Goal: Find specific page/section: Find specific page/section

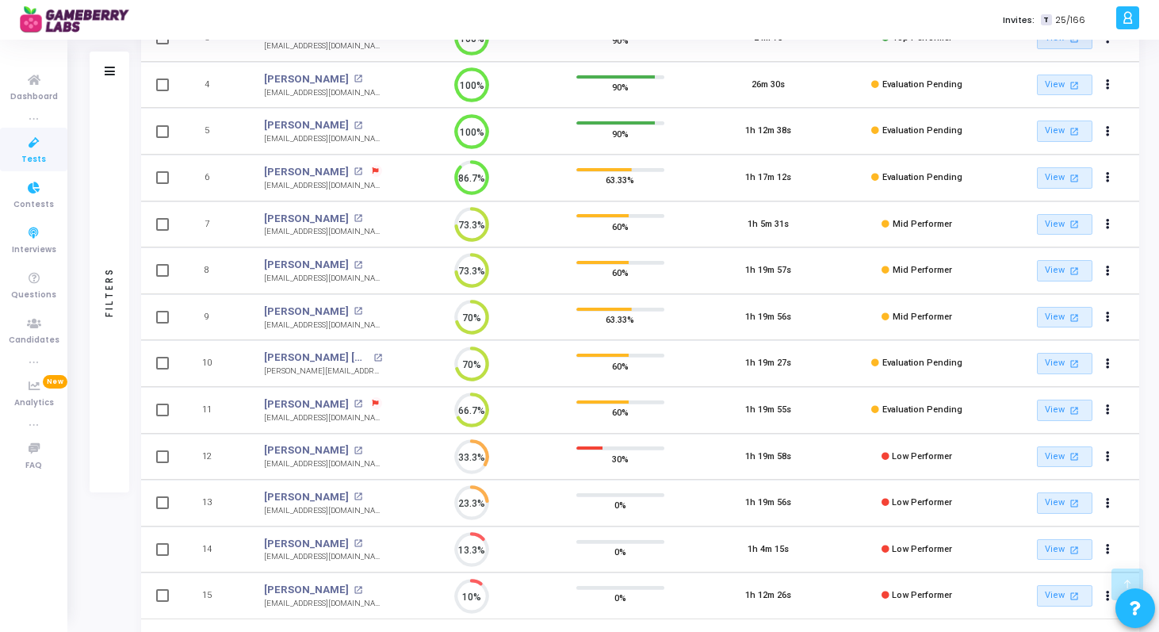
click at [22, 154] on link "Tests" at bounding box center [33, 150] width 67 height 44
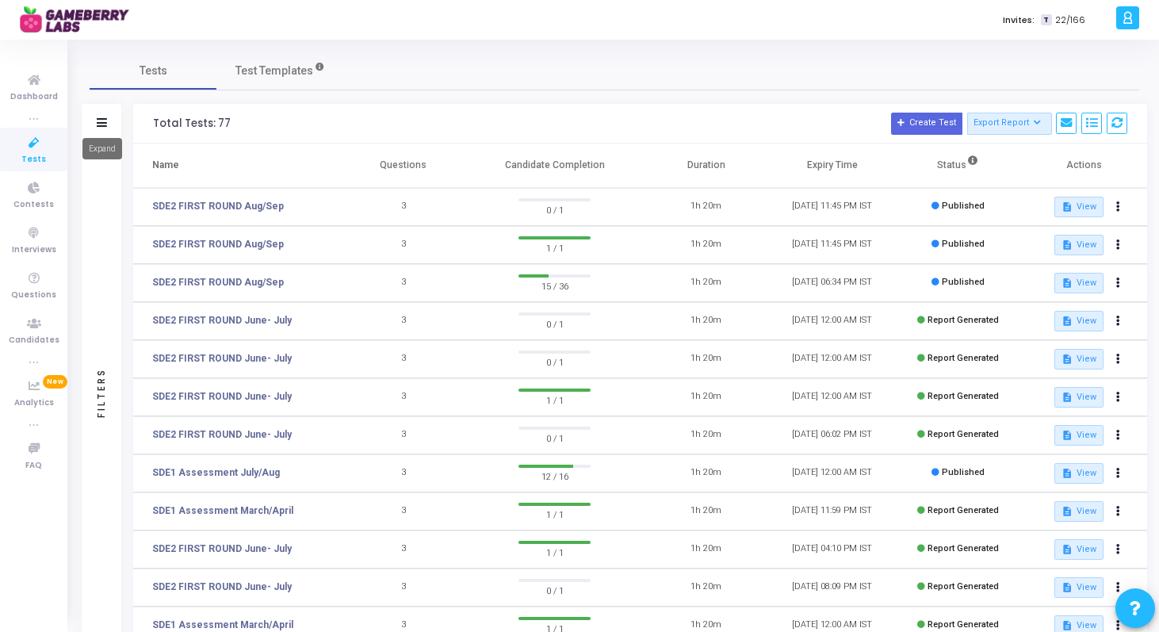
click at [105, 121] on icon at bounding box center [102, 122] width 10 height 9
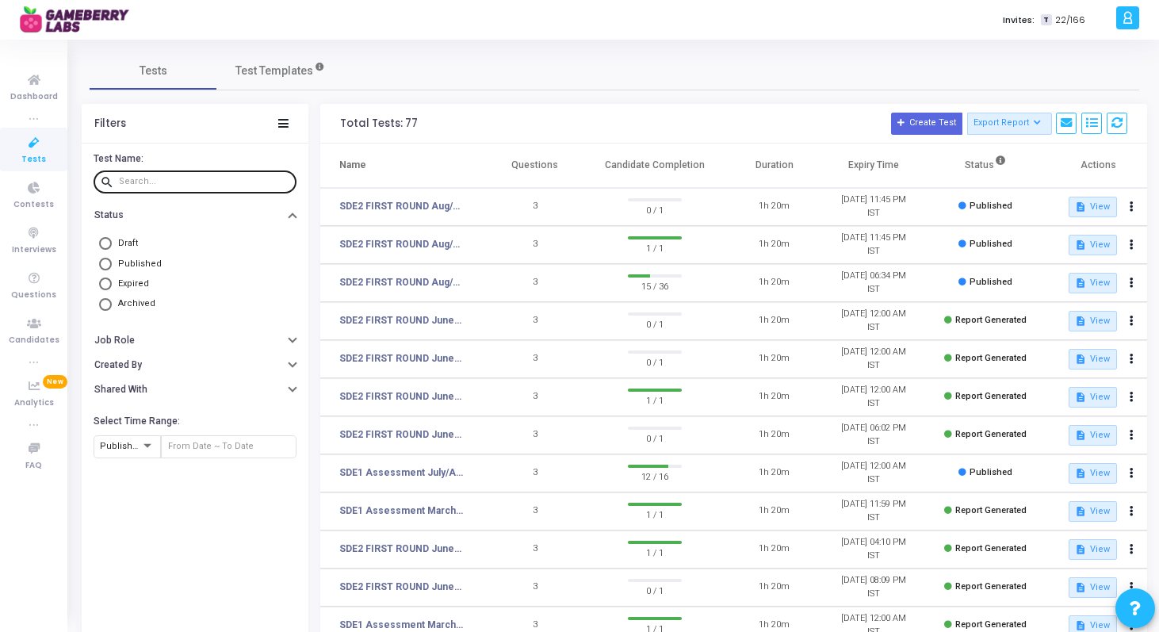
click at [187, 187] on div at bounding box center [204, 180] width 171 height 25
click at [180, 181] on input "text" at bounding box center [204, 182] width 171 height 10
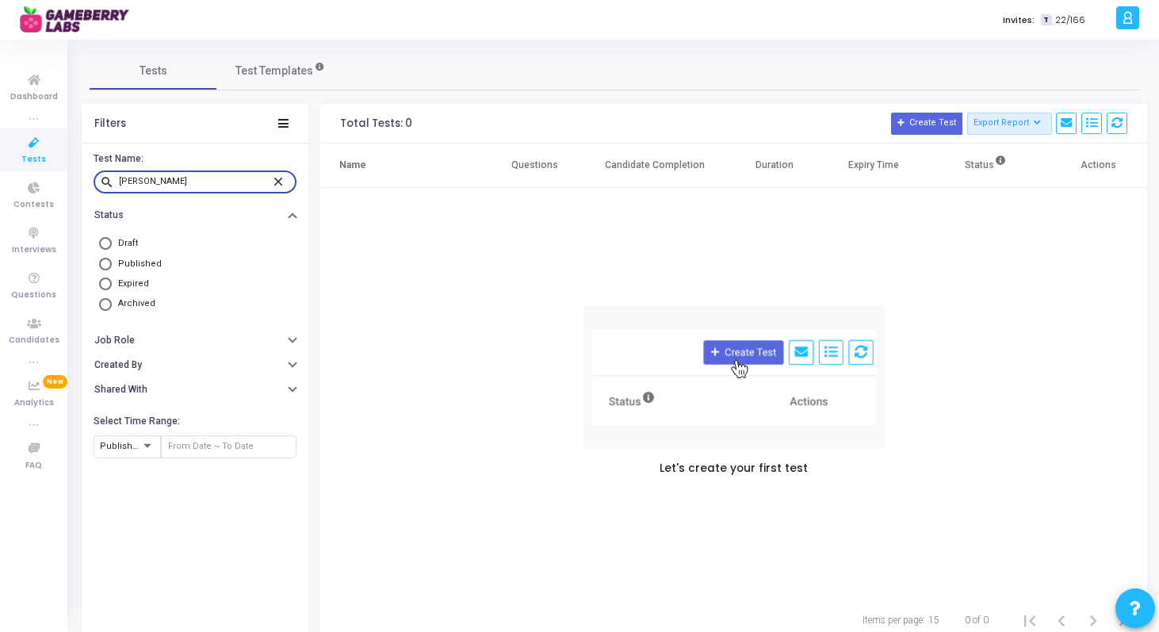
type input "[PERSON_NAME]"
click at [279, 182] on mat-icon "close" at bounding box center [280, 181] width 19 height 14
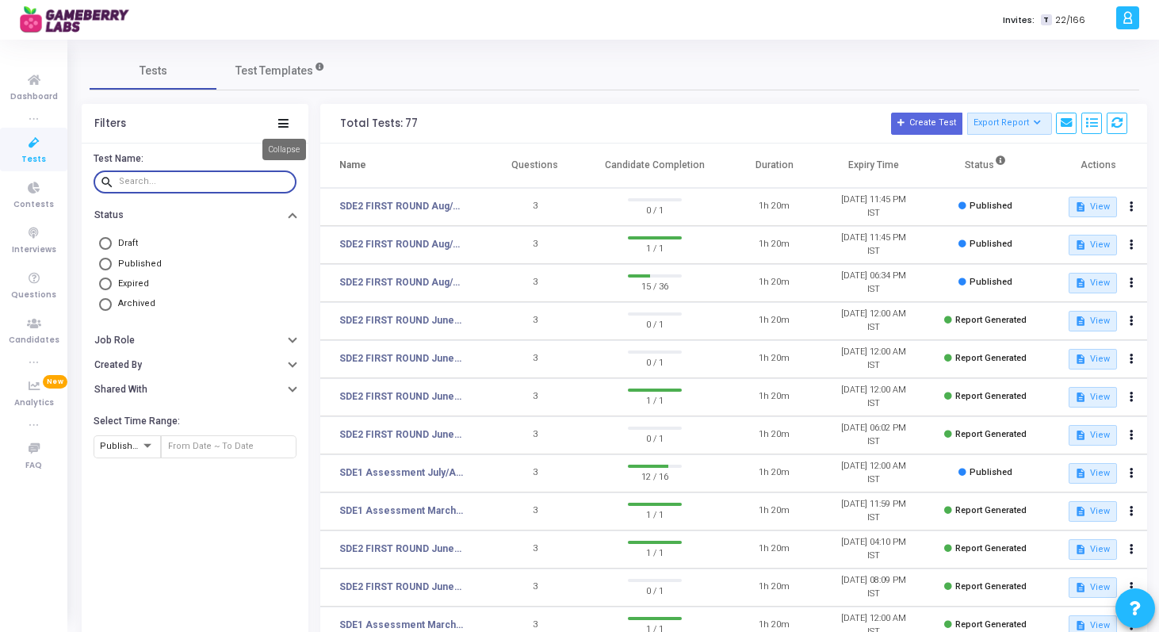
click at [283, 124] on icon at bounding box center [283, 123] width 10 height 9
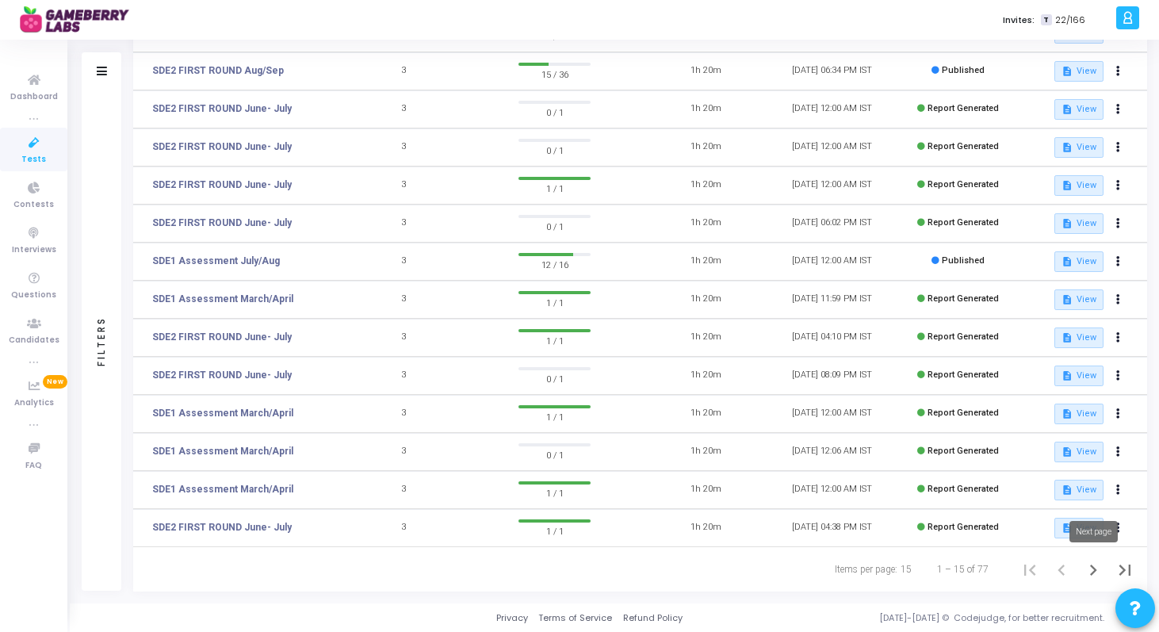
click at [1094, 567] on icon "Next page" at bounding box center [1093, 570] width 7 height 11
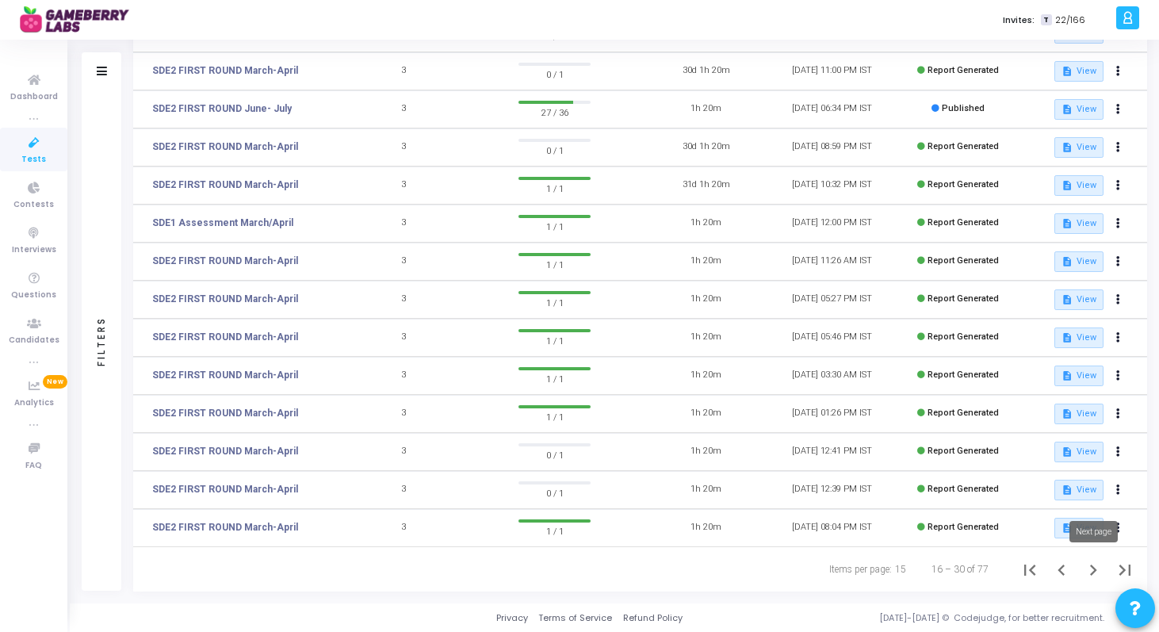
click at [1094, 574] on icon "Next page" at bounding box center [1093, 570] width 22 height 22
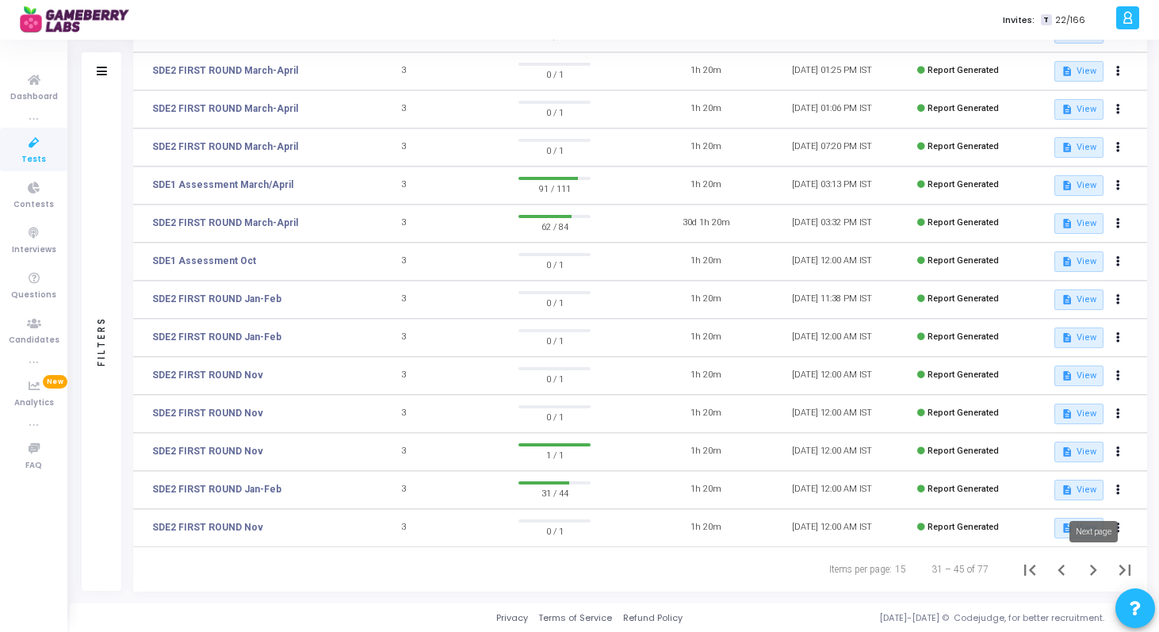
click at [1094, 575] on icon "Next page" at bounding box center [1093, 570] width 22 height 22
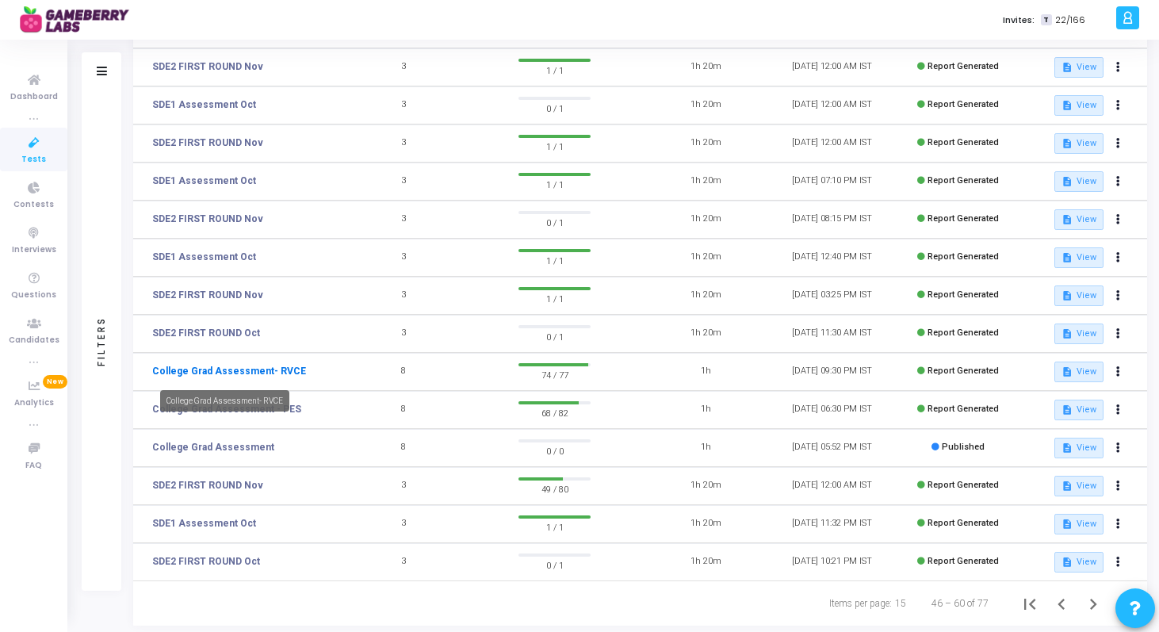
click at [260, 373] on link "College Grad Assessment- RVCE" at bounding box center [229, 371] width 154 height 14
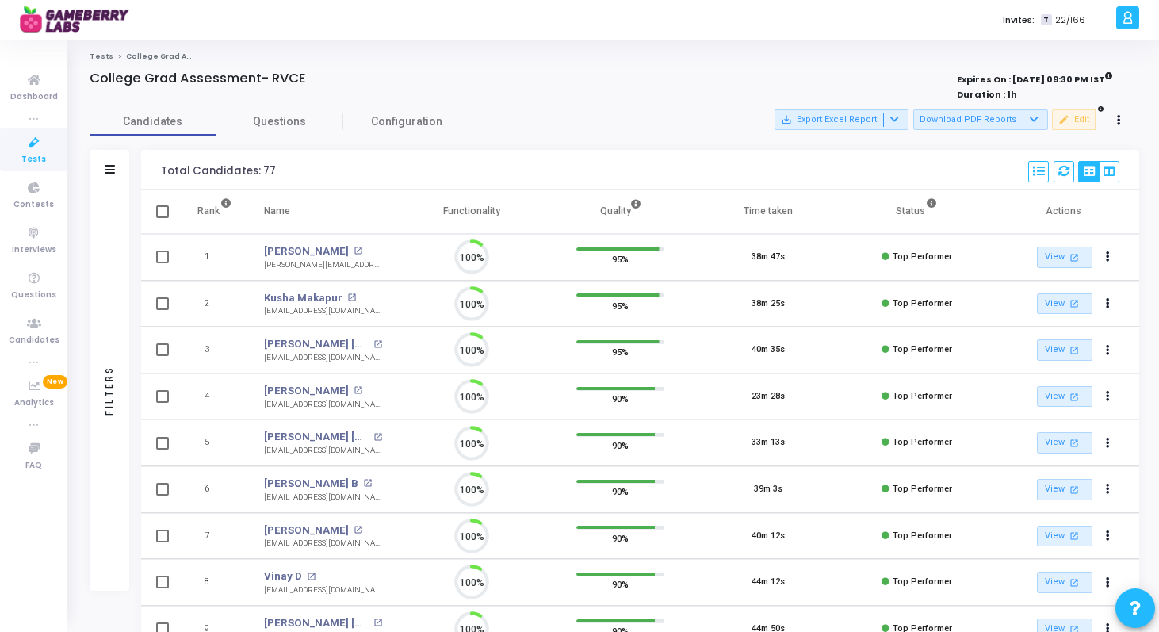
scroll to position [33, 40]
